Goal: Communication & Community: Participate in discussion

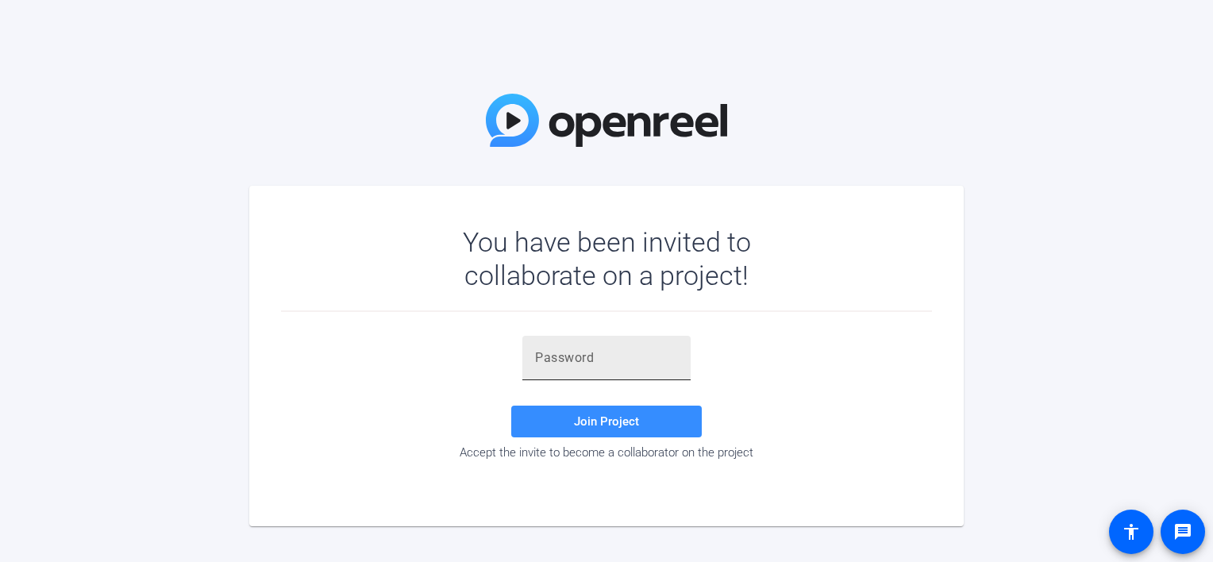
click at [626, 356] on input "text" at bounding box center [606, 358] width 143 height 19
type input "]@Qs;3"
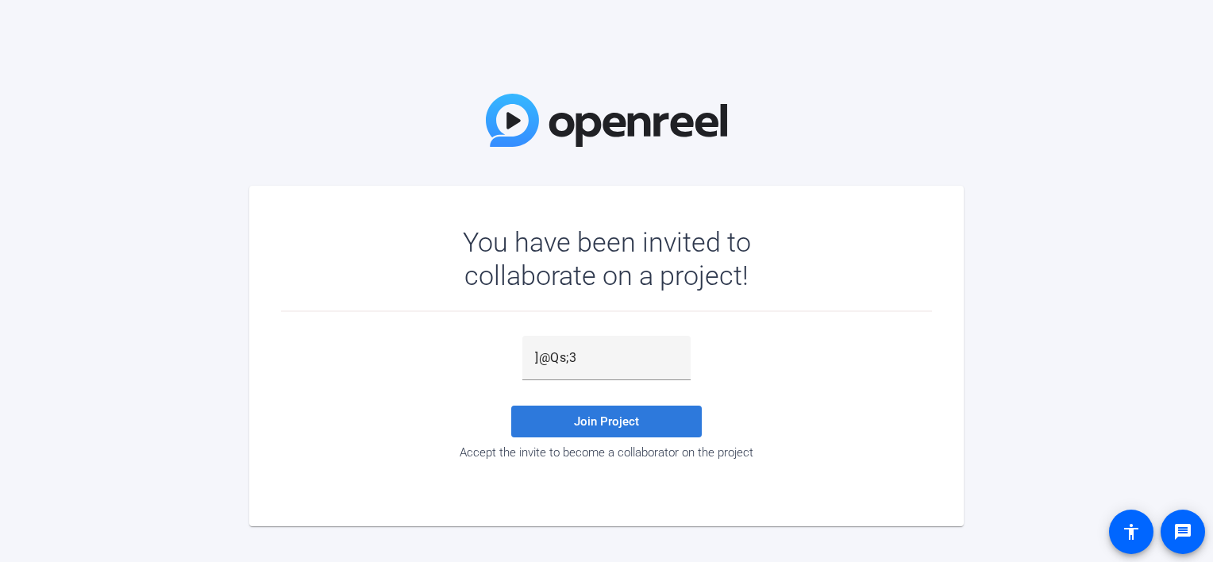
click at [602, 422] on span "Join Project" at bounding box center [606, 421] width 65 height 14
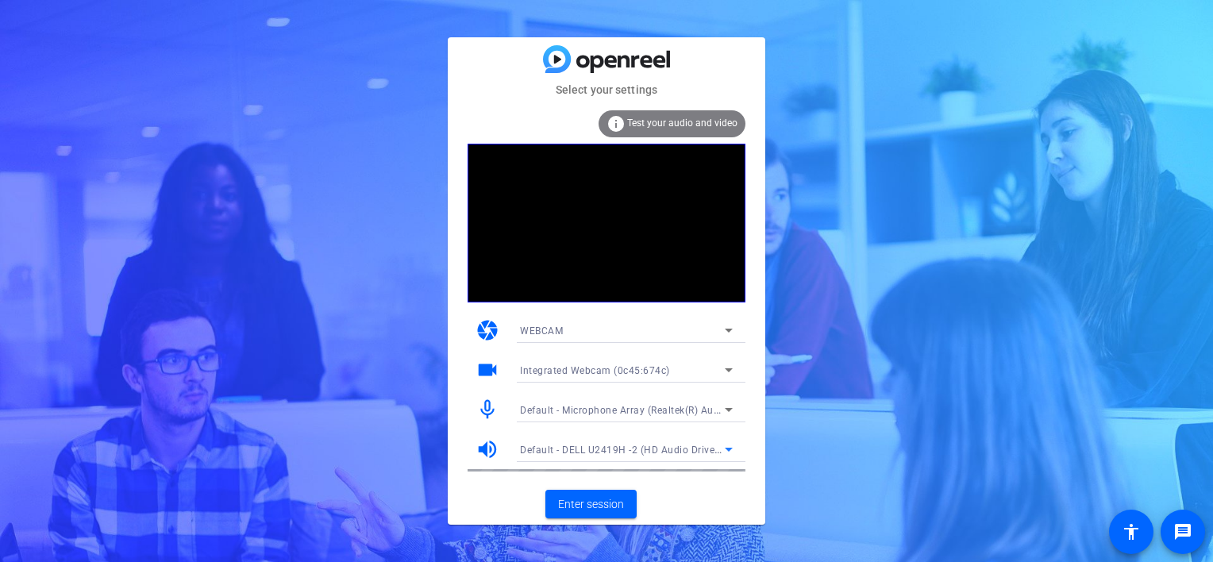
click at [730, 448] on icon at bounding box center [728, 449] width 19 height 19
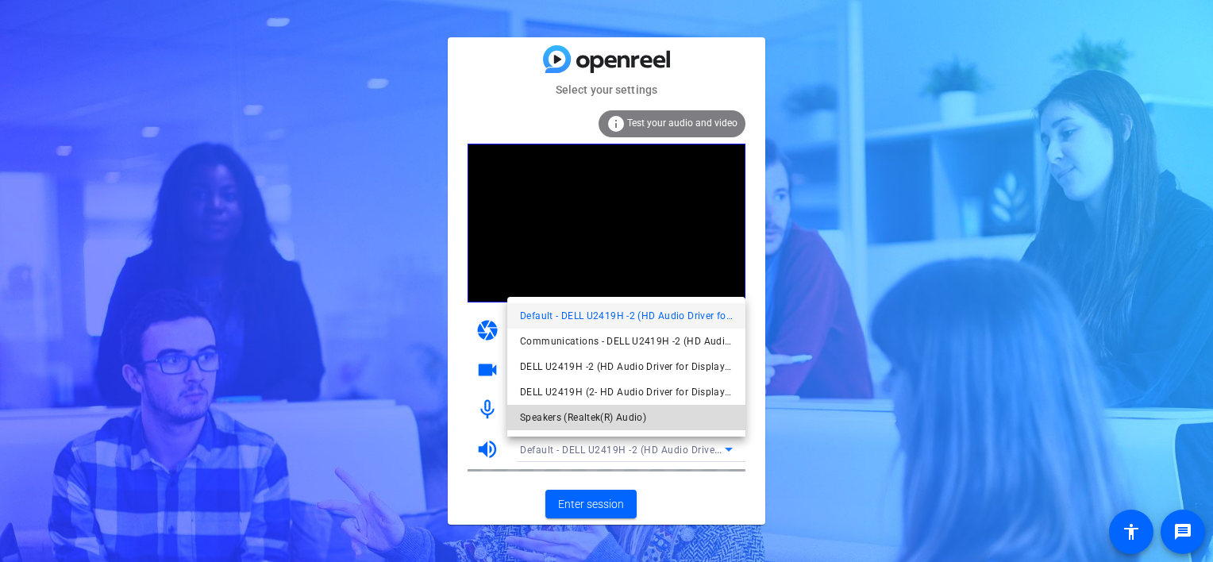
click at [632, 414] on span "Speakers (Realtek(R) Audio)" at bounding box center [583, 417] width 126 height 19
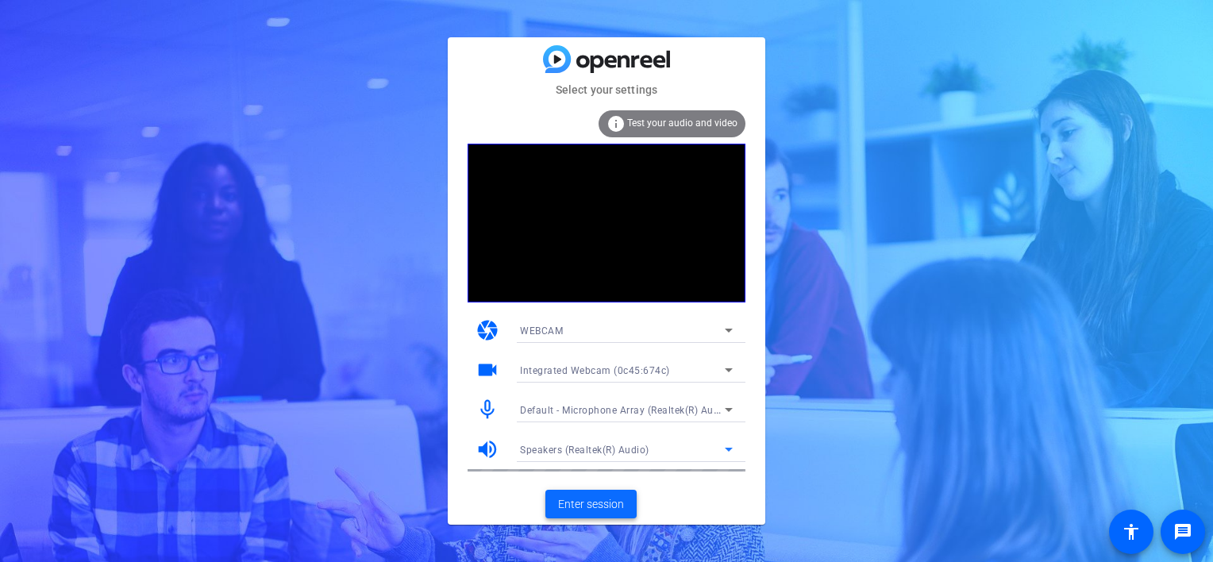
click at [585, 506] on span "Enter session" at bounding box center [591, 504] width 66 height 17
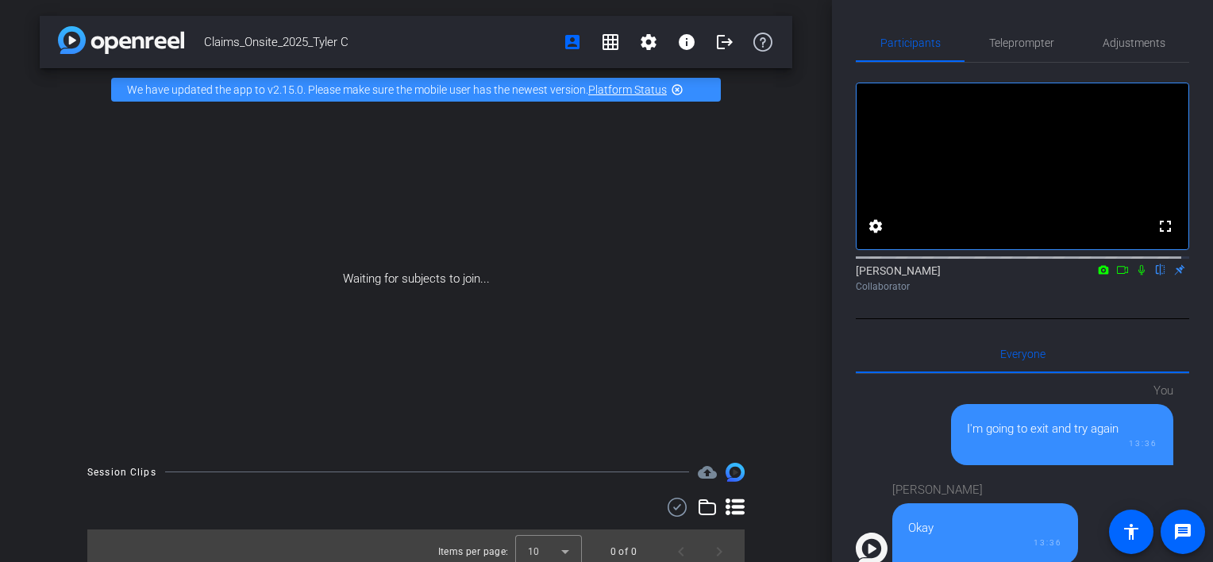
click at [1097, 275] on icon at bounding box center [1103, 269] width 13 height 11
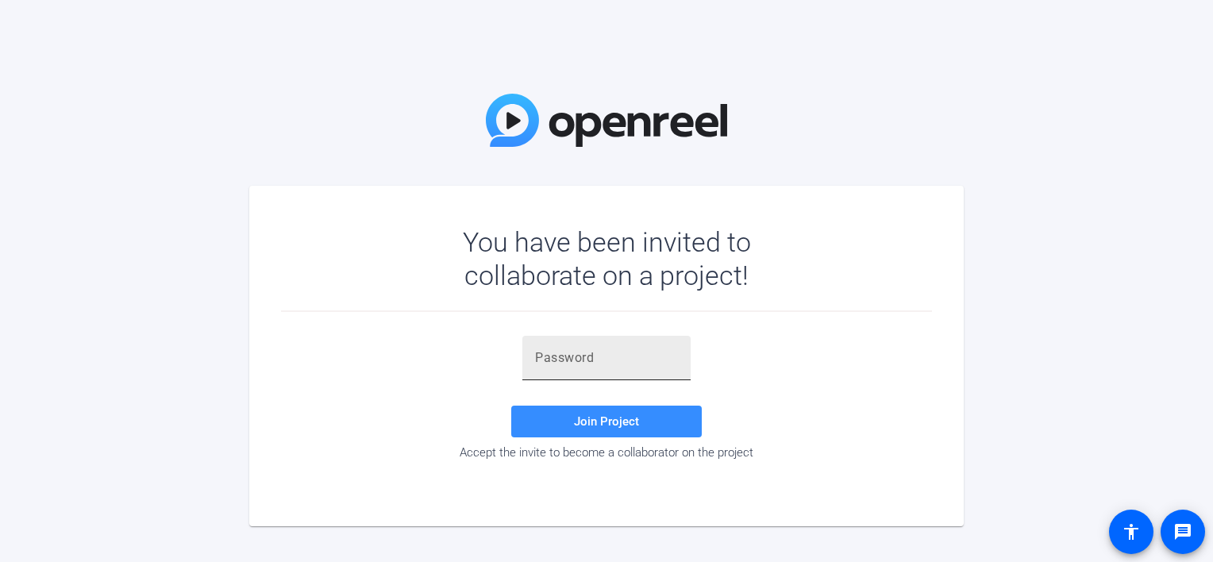
click at [601, 355] on input "text" at bounding box center [606, 358] width 143 height 19
type input "]@Qs;3"
click at [593, 422] on span "Join Project" at bounding box center [606, 421] width 65 height 14
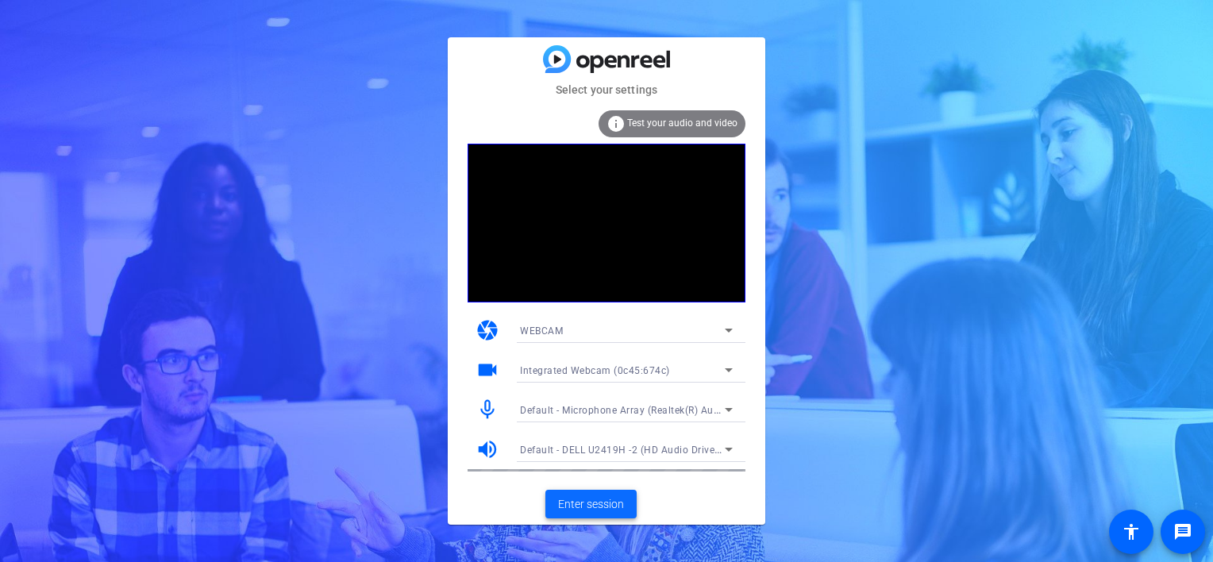
click at [594, 499] on span "Enter session" at bounding box center [591, 504] width 66 height 17
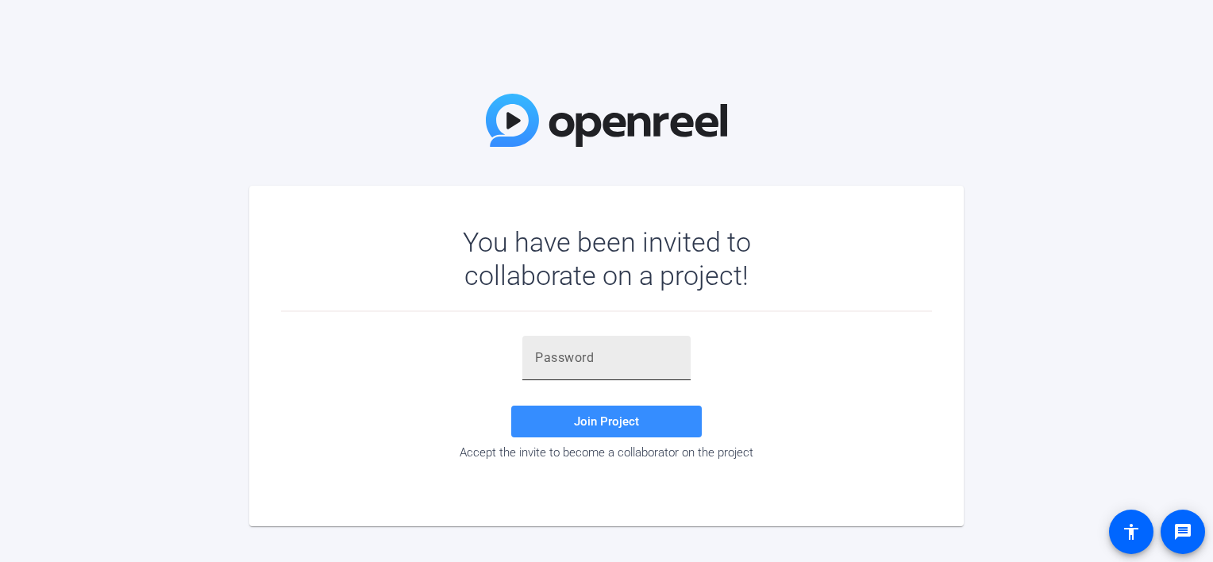
click at [654, 368] on div at bounding box center [606, 358] width 143 height 44
click at [578, 364] on input "text" at bounding box center [606, 358] width 143 height 19
type input "]@Qs;3"
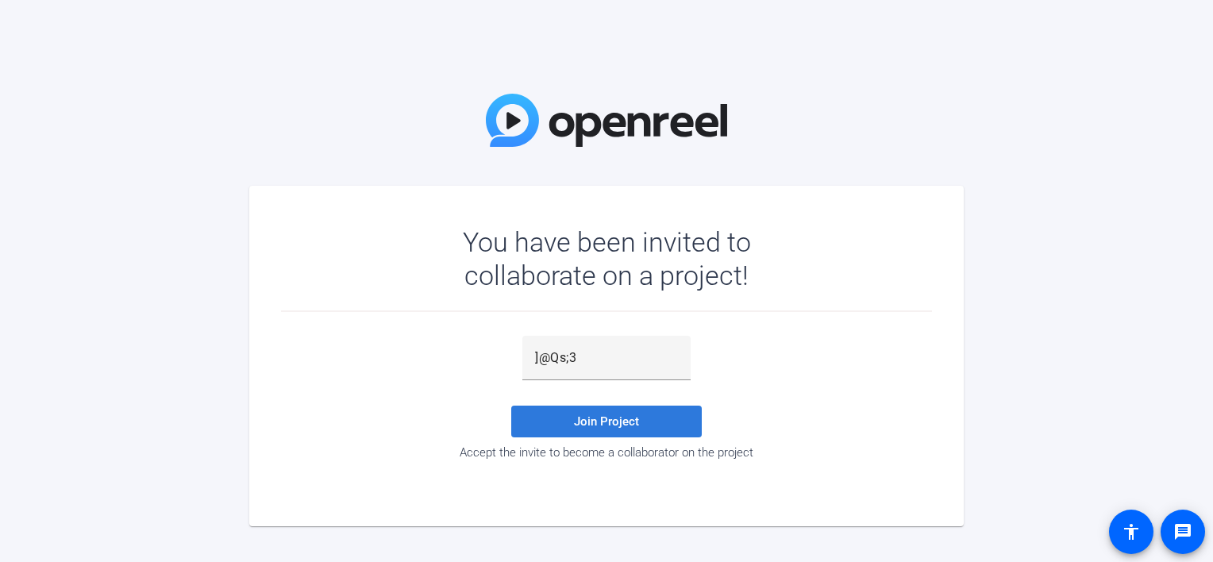
click at [599, 422] on span "Join Project" at bounding box center [606, 421] width 65 height 14
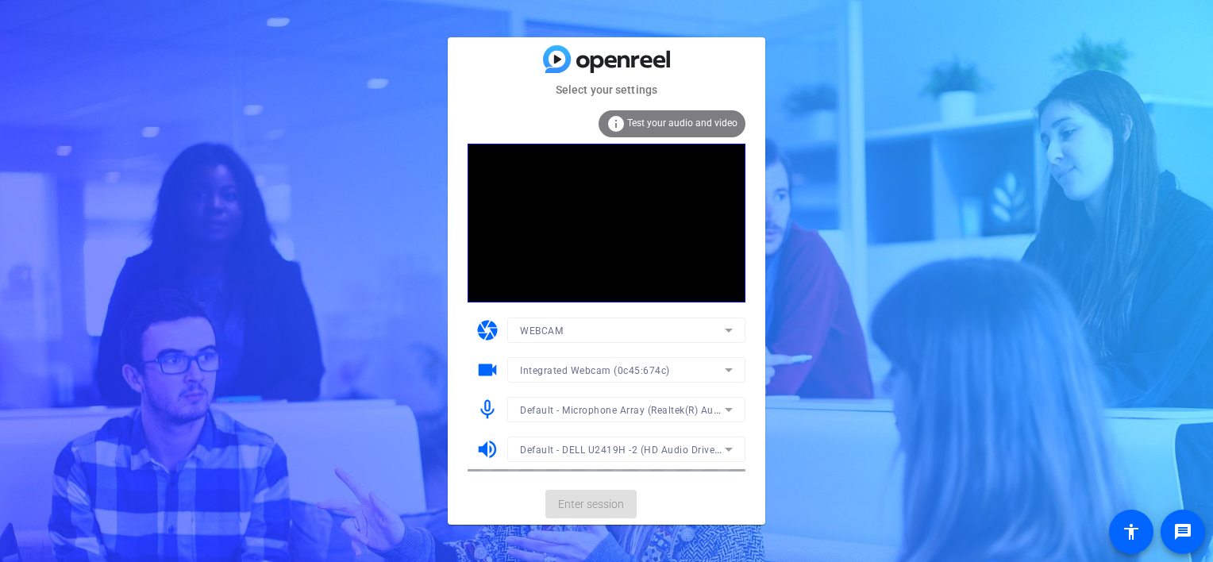
click at [732, 448] on mat-form-field "Default - DELL U2419H -2 (HD Audio Driver for Display Audio)" at bounding box center [626, 449] width 238 height 25
click at [730, 451] on icon at bounding box center [729, 450] width 8 height 4
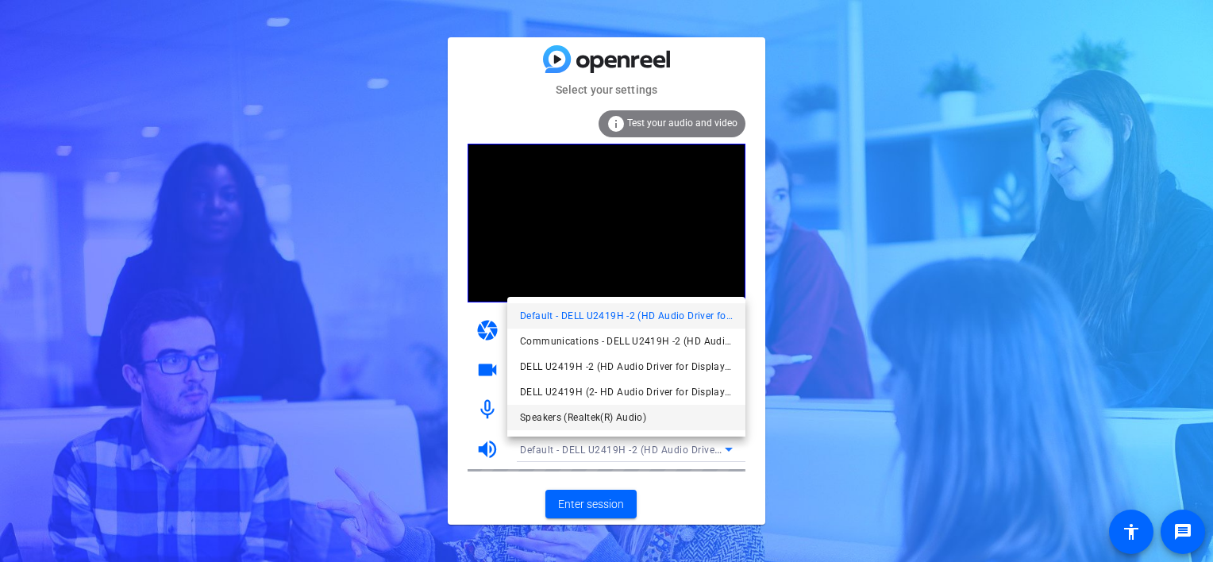
click at [621, 413] on span "Speakers (Realtek(R) Audio)" at bounding box center [583, 417] width 126 height 19
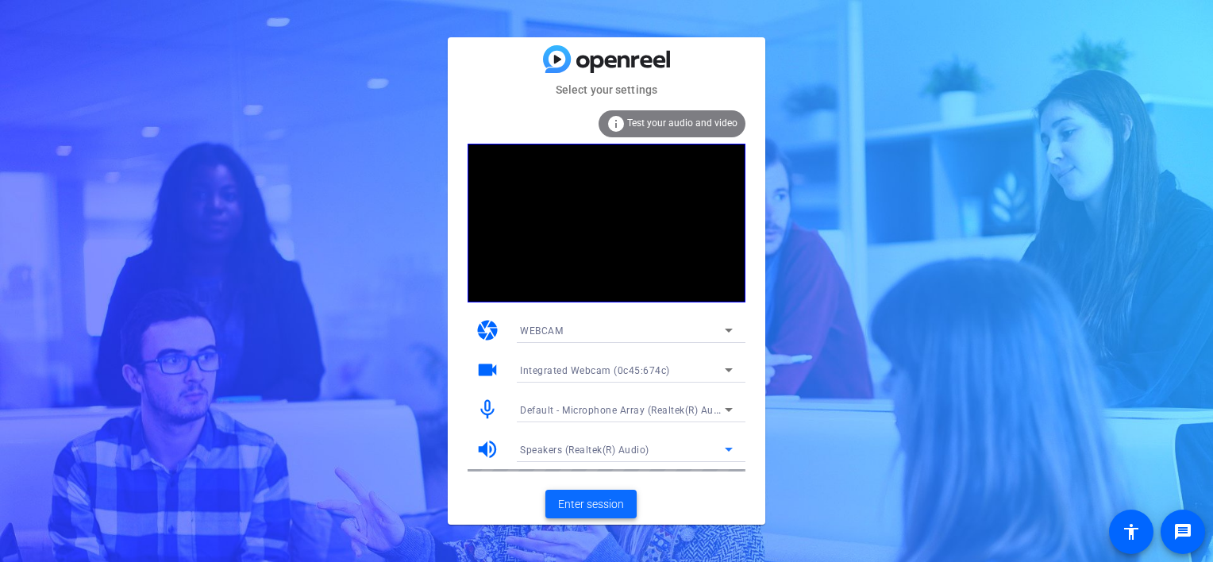
click at [583, 499] on span "Enter session" at bounding box center [591, 504] width 66 height 17
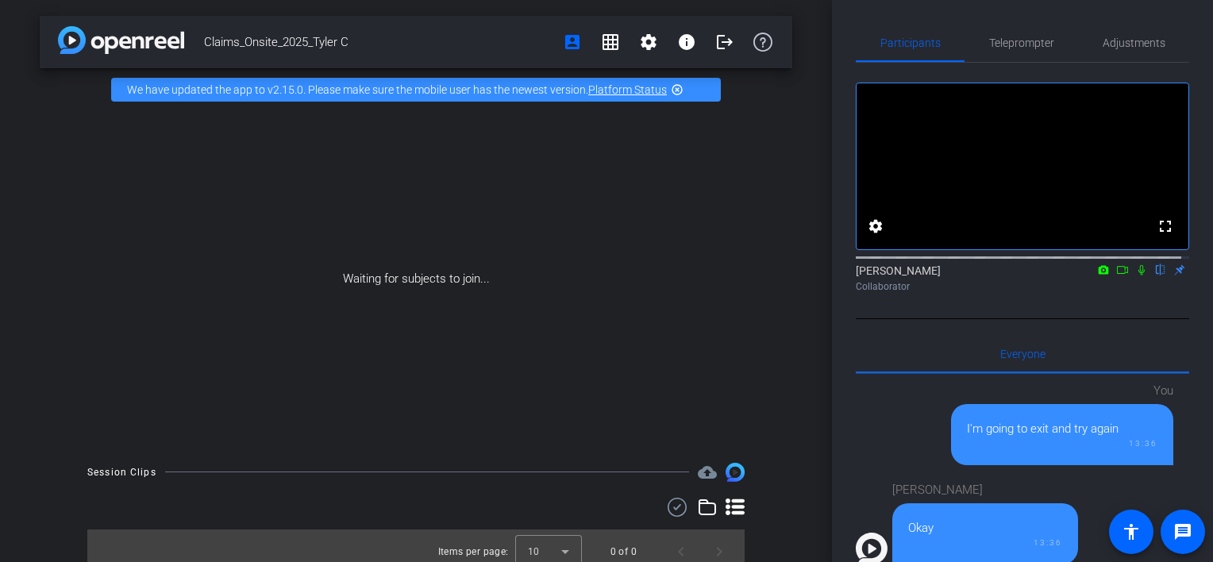
click at [1099, 274] on icon at bounding box center [1104, 269] width 10 height 9
click at [1113, 283] on div at bounding box center [606, 281] width 1213 height 562
click at [1116, 275] on icon at bounding box center [1122, 269] width 13 height 11
click at [1137, 274] on icon at bounding box center [1141, 269] width 9 height 9
click at [1116, 275] on icon at bounding box center [1122, 269] width 13 height 11
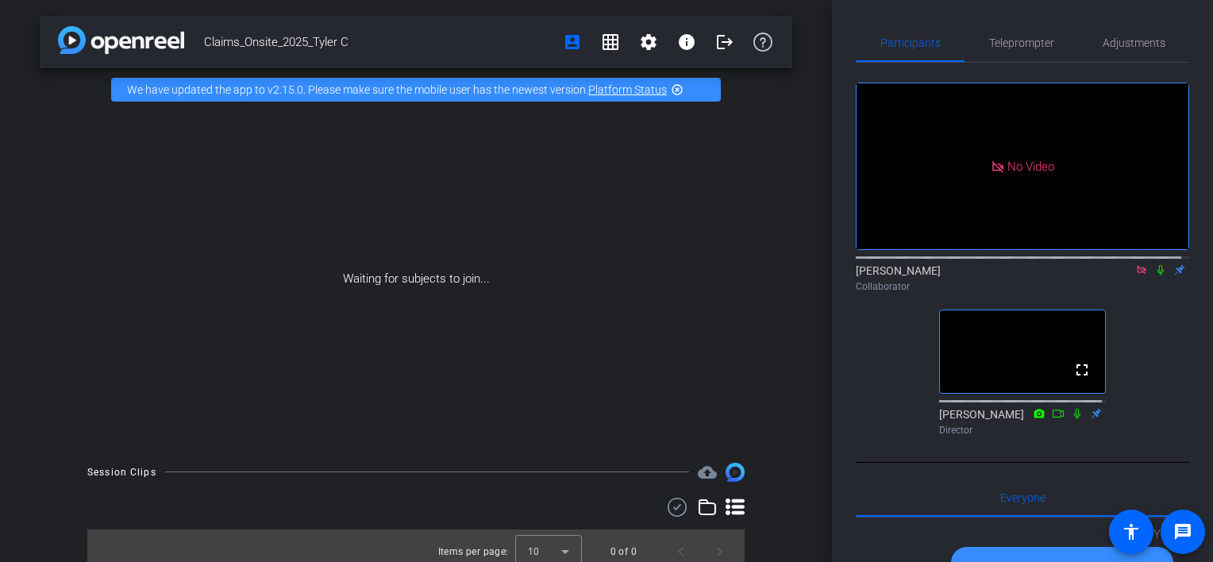
click at [1135, 275] on icon at bounding box center [1141, 269] width 13 height 11
